Goal: Transaction & Acquisition: Purchase product/service

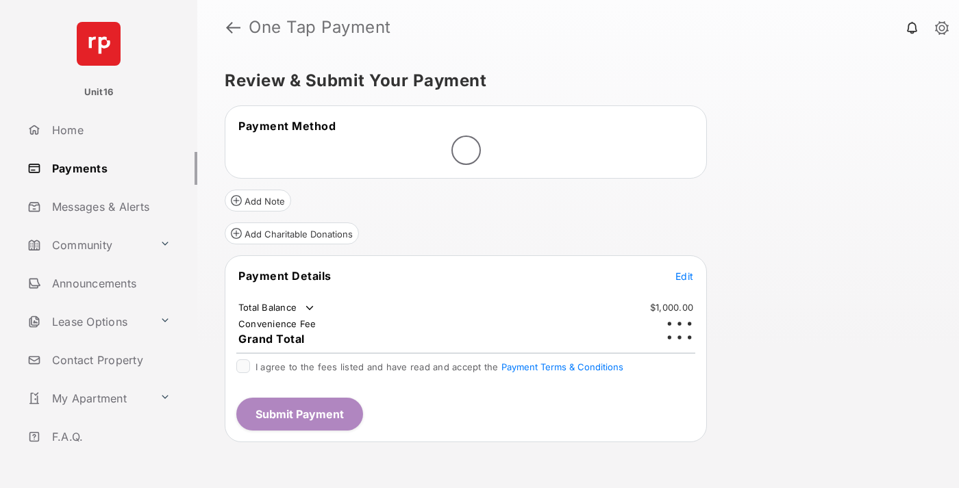
click at [684, 271] on span "Edit" at bounding box center [684, 277] width 18 height 12
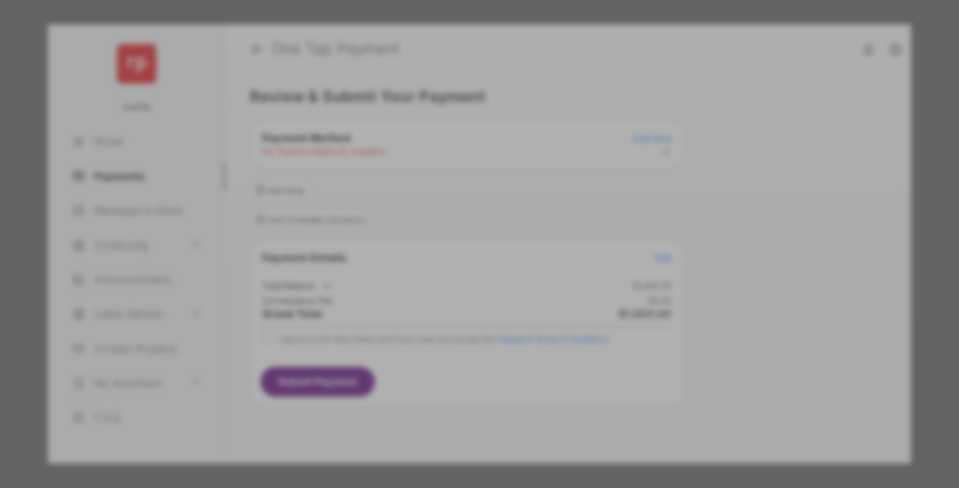
click at [454, 264] on div "Other Amount" at bounding box center [454, 275] width 222 height 23
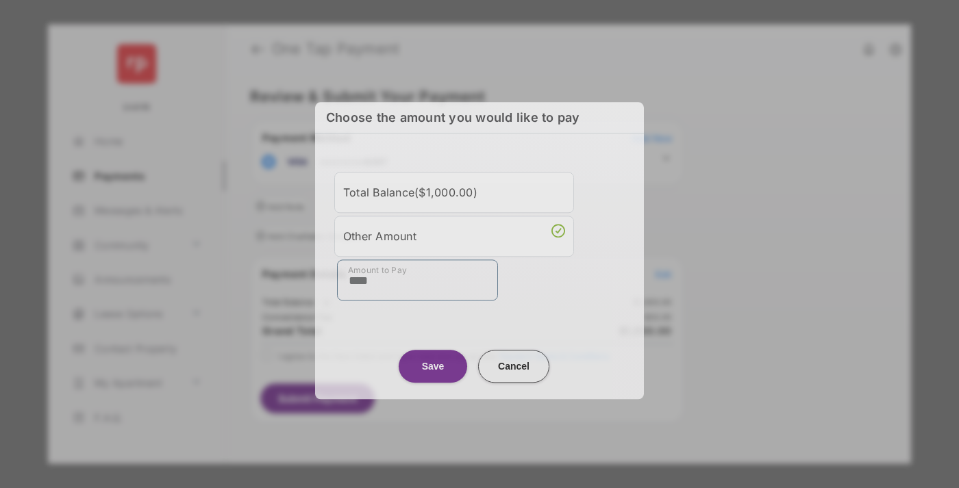
type input "****"
click at [433, 363] on button "Save" at bounding box center [433, 366] width 68 height 33
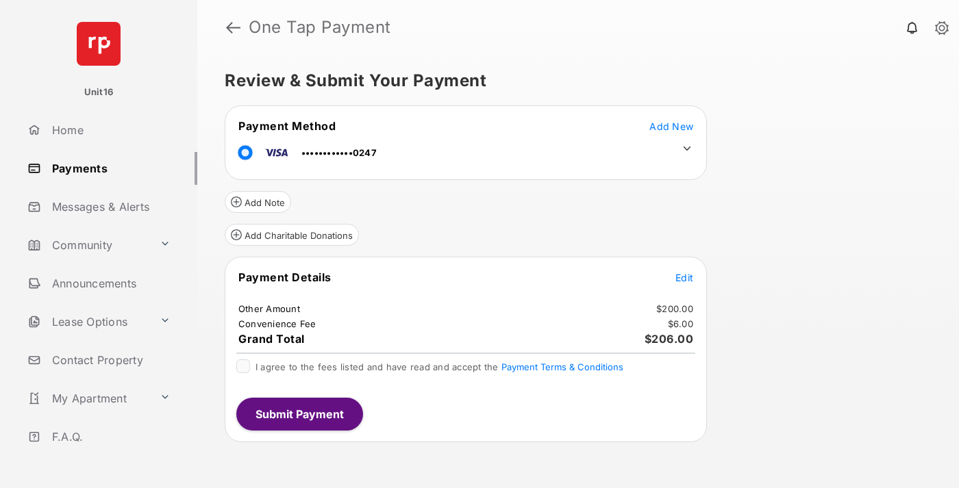
click at [687, 149] on icon at bounding box center [687, 148] width 12 height 12
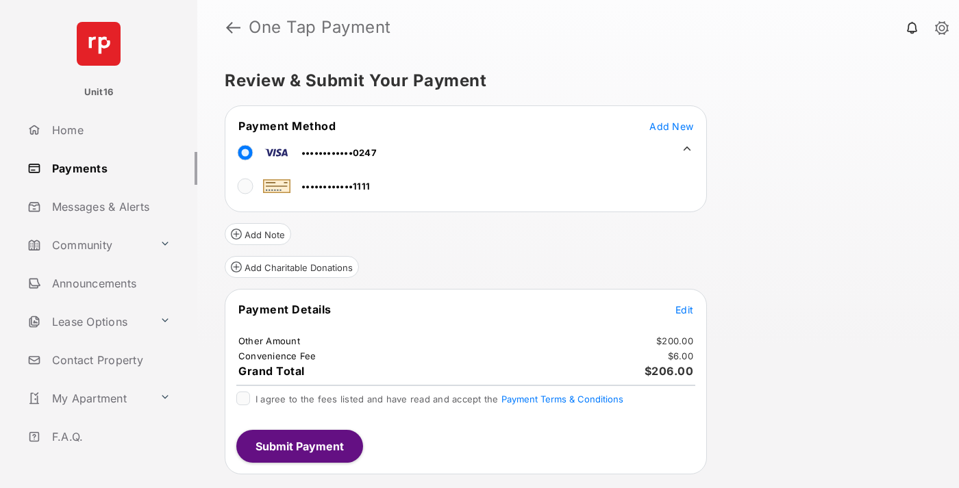
click at [684, 310] on span "Edit" at bounding box center [684, 310] width 18 height 12
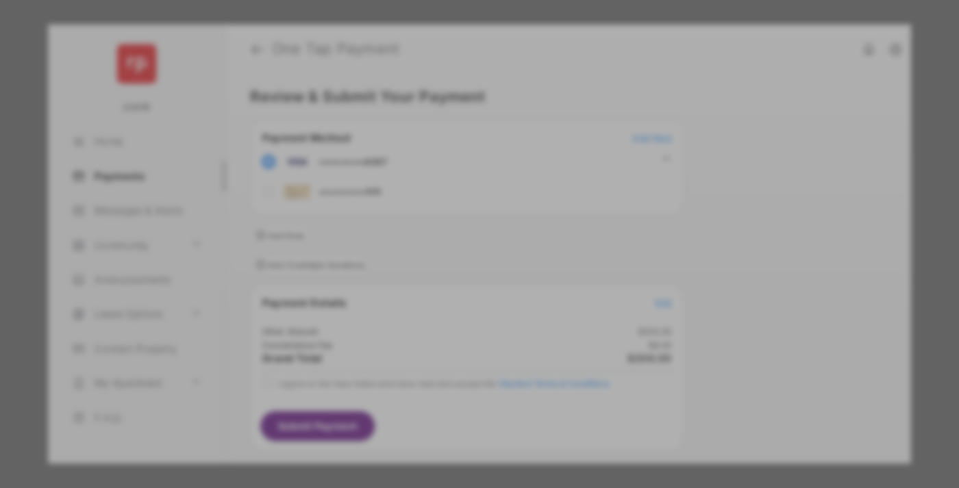
click at [433, 383] on button "Save" at bounding box center [433, 383] width 68 height 33
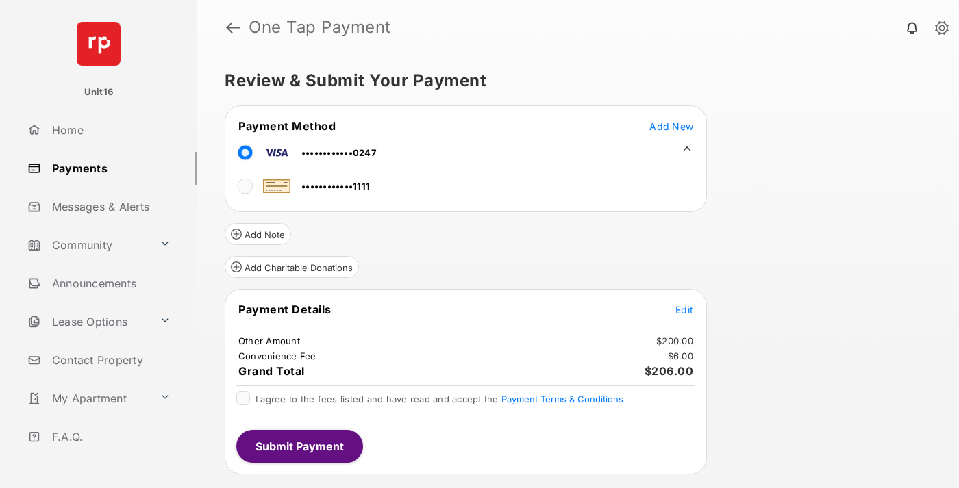
click at [299, 446] on button "Submit Payment" at bounding box center [299, 446] width 127 height 33
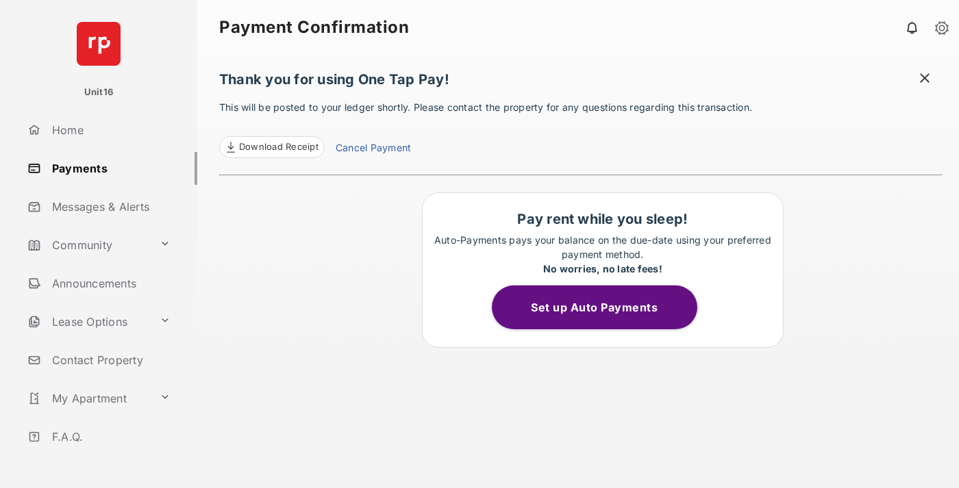
click at [373, 149] on link "Cancel Payment" at bounding box center [373, 149] width 75 height 18
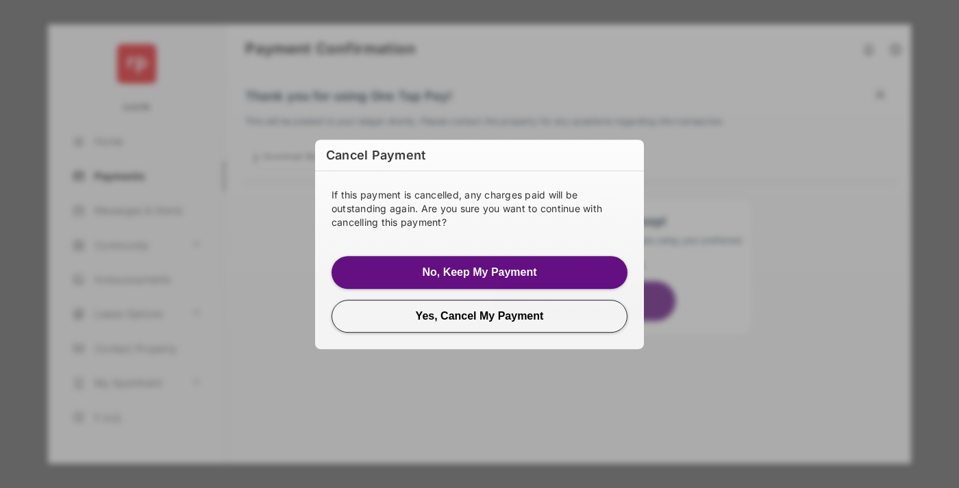
click at [479, 316] on button "Yes, Cancel My Payment" at bounding box center [479, 316] width 296 height 33
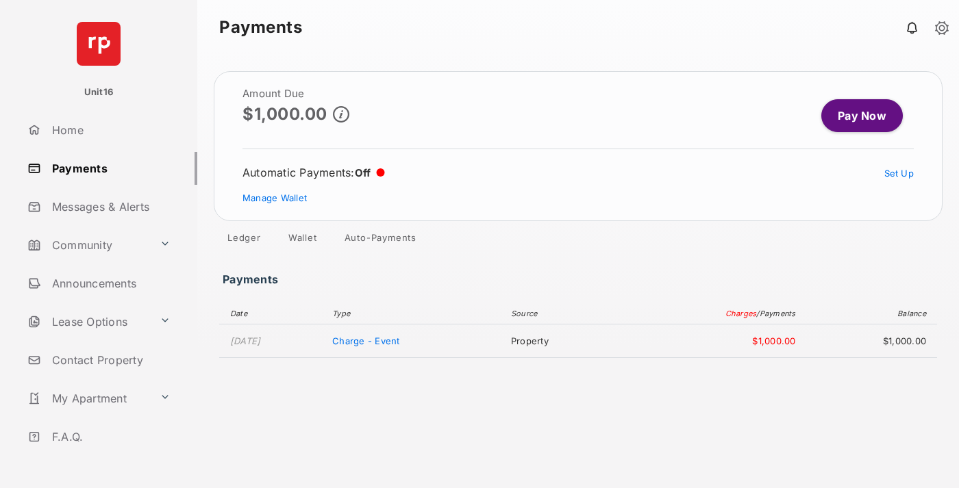
click at [275, 198] on link "Manage Wallet" at bounding box center [274, 197] width 64 height 11
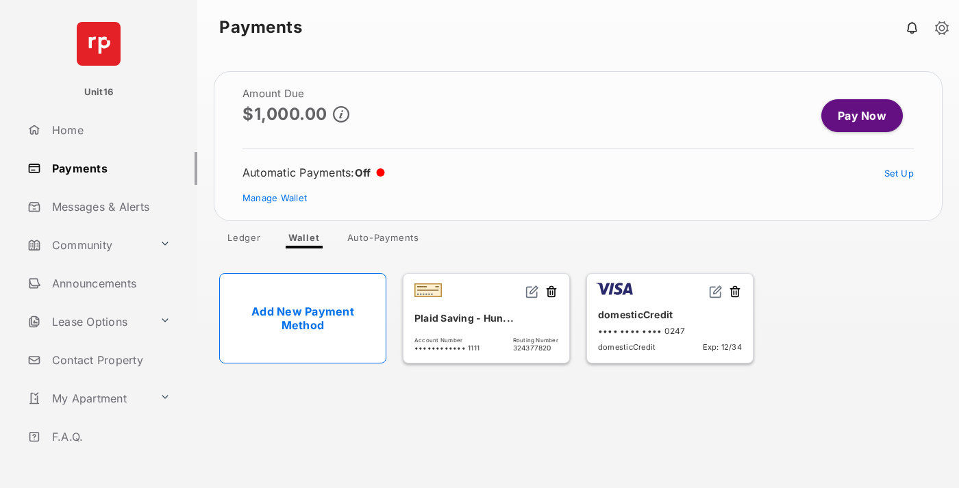
click at [735, 292] on button at bounding box center [735, 293] width 14 height 16
